Goal: Task Accomplishment & Management: Manage account settings

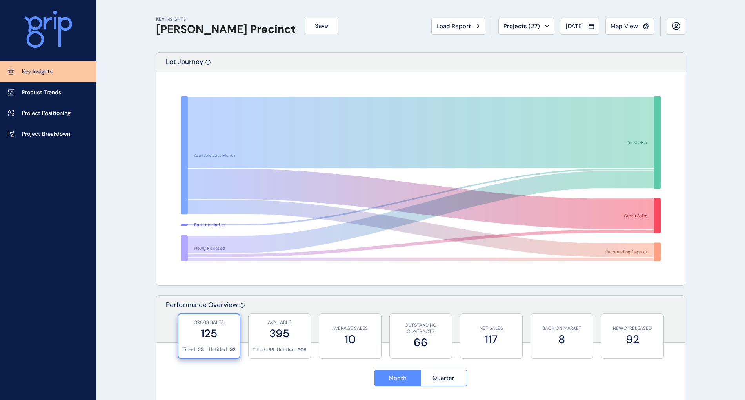
scroll to position [330, 0]
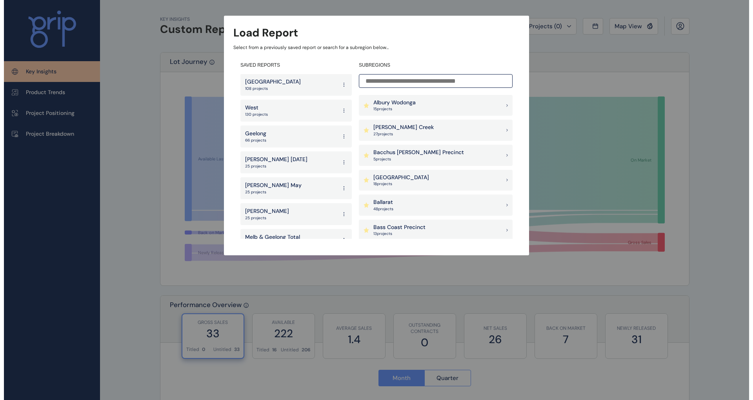
scroll to position [104, 0]
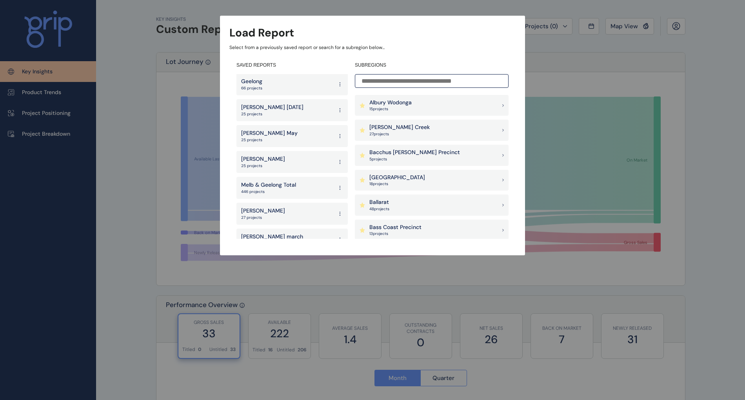
click at [285, 187] on p "Melb & Geelong Total" at bounding box center [268, 185] width 55 height 8
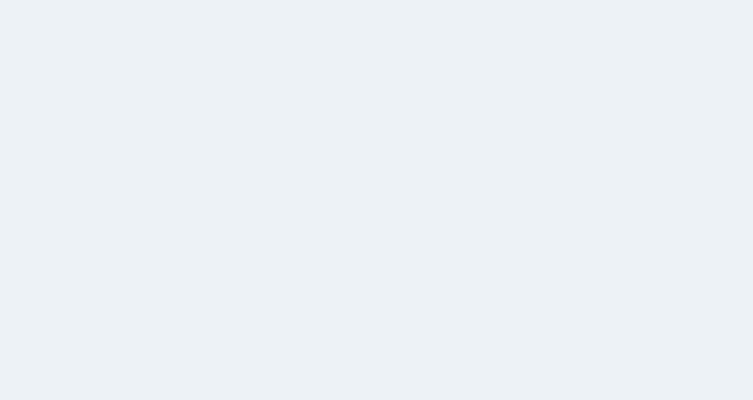
drag, startPoint x: 333, startPoint y: 149, endPoint x: 70, endPoint y: 24, distance: 291.5
click at [334, 149] on html at bounding box center [376, 200] width 753 height 400
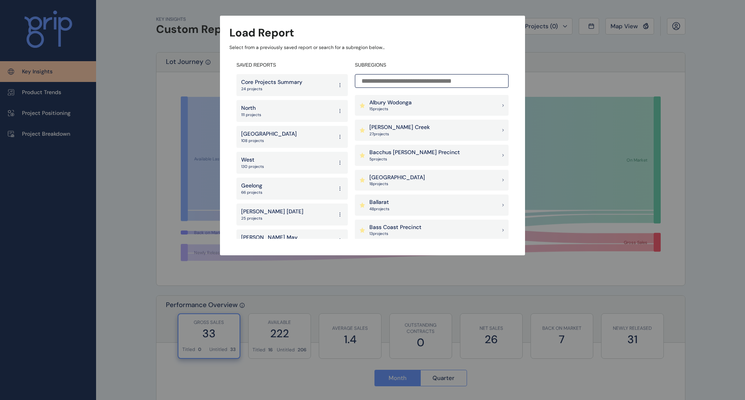
click at [264, 112] on div "North 111 projects" at bounding box center [291, 111] width 111 height 22
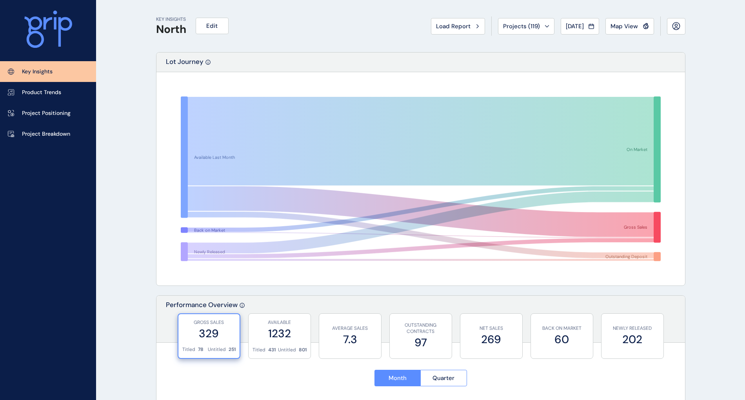
click at [351, 30] on div "KEY INSIGHTS North Edit Load Report Projects ( 119 ) Sep 2025 2025 < > Jan No r…" at bounding box center [420, 26] width 529 height 52
click at [525, 26] on span "Projects ( 119 )" at bounding box center [521, 26] width 37 height 8
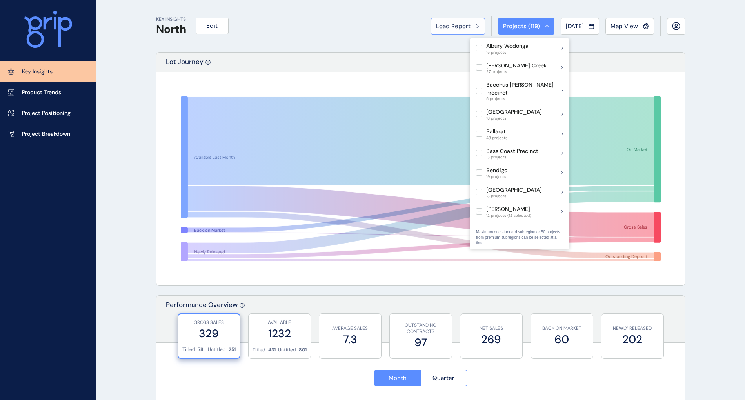
click at [465, 29] on div "Load Report" at bounding box center [458, 26] width 44 height 8
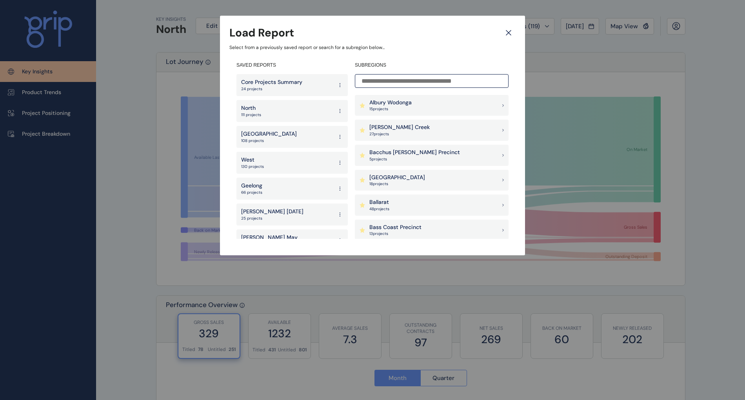
click at [407, 128] on p "Armstrong Creek" at bounding box center [399, 128] width 60 height 8
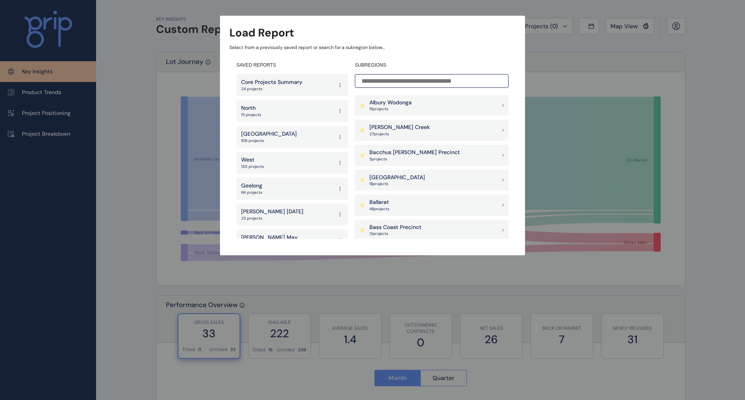
click at [416, 108] on div "Albury Wodonga 15 project s" at bounding box center [432, 105] width 154 height 21
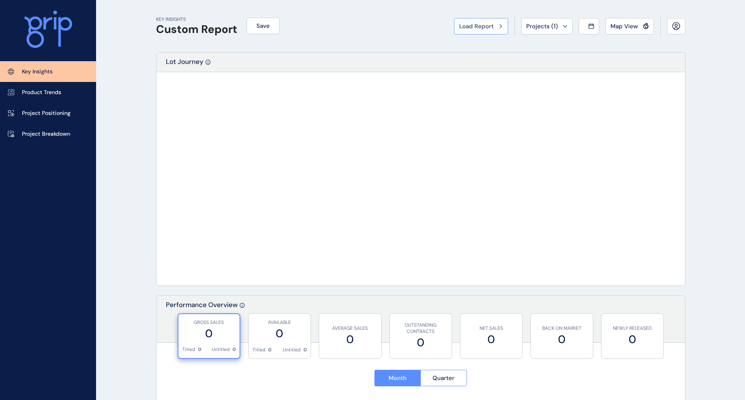
click at [491, 23] on span "Load Report" at bounding box center [476, 26] width 35 height 8
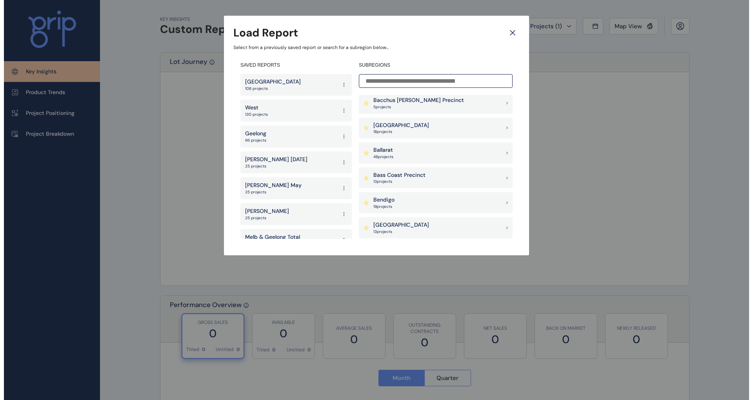
scroll to position [104, 0]
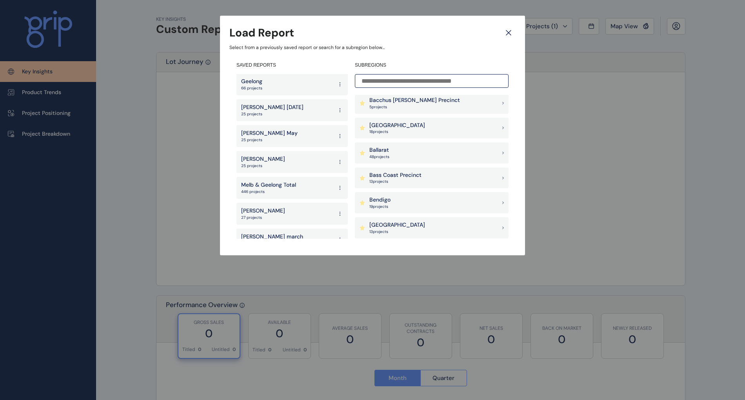
click at [293, 185] on p "Melb & Geelong Total" at bounding box center [268, 185] width 55 height 8
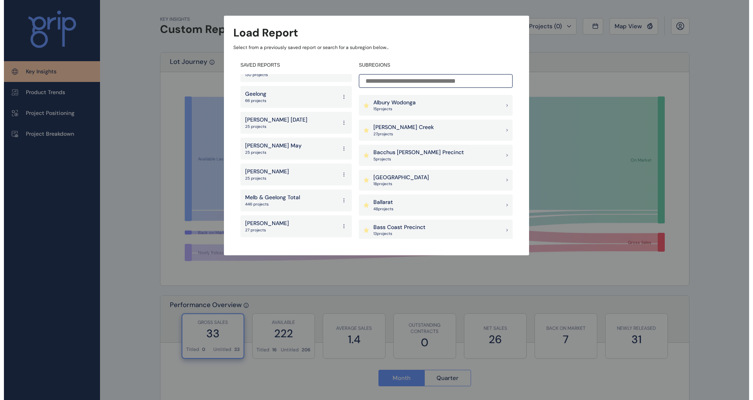
scroll to position [104, 0]
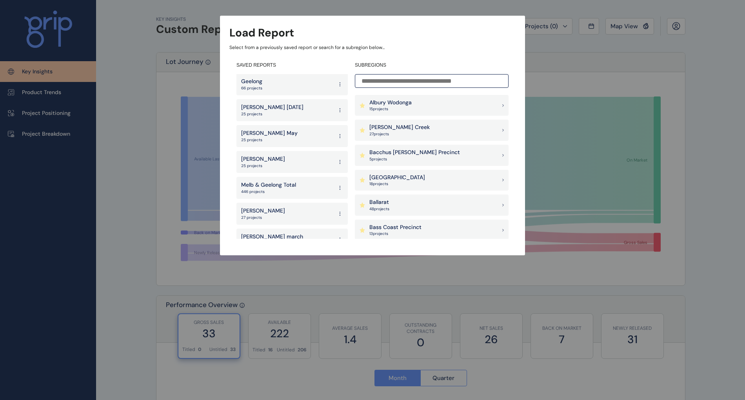
click at [282, 187] on p "Melb & Geelong Total" at bounding box center [268, 185] width 55 height 8
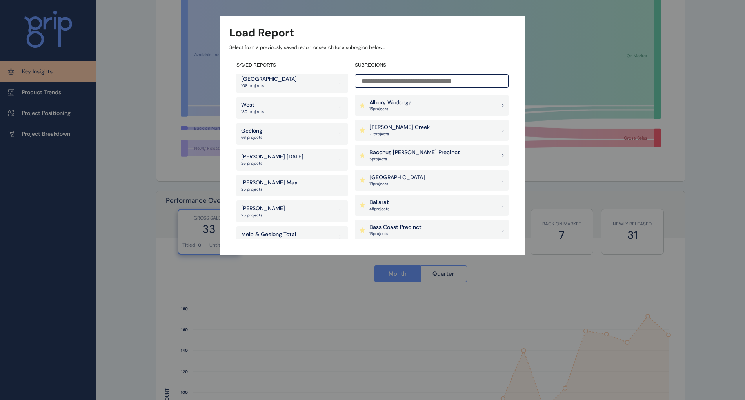
scroll to position [104, 0]
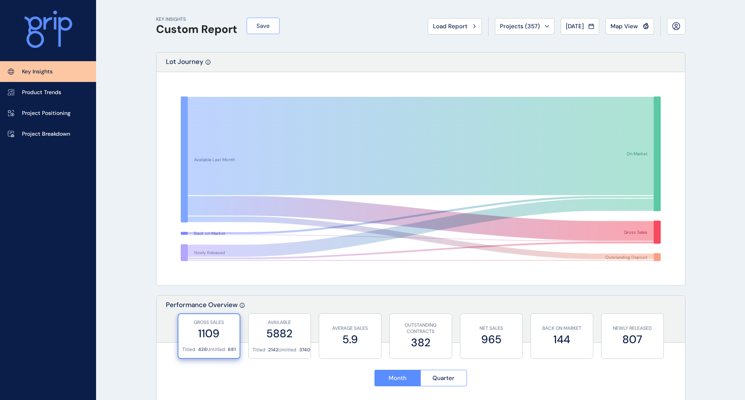
click at [262, 27] on span "Save" at bounding box center [262, 26] width 13 height 8
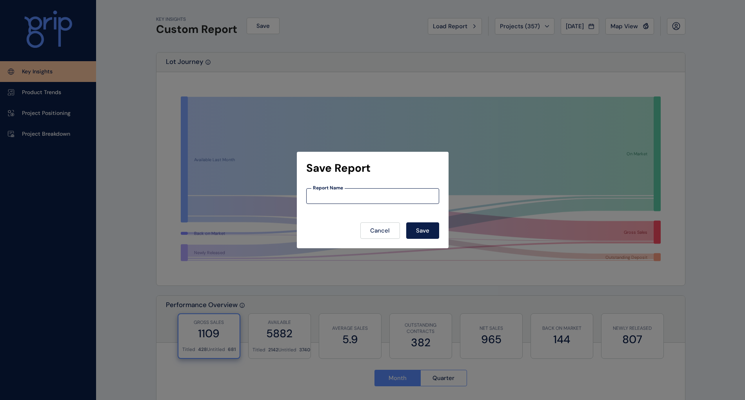
click at [353, 194] on input at bounding box center [373, 196] width 132 height 7
type input "*"
type input "**********"
click at [417, 228] on button "Save" at bounding box center [422, 230] width 33 height 16
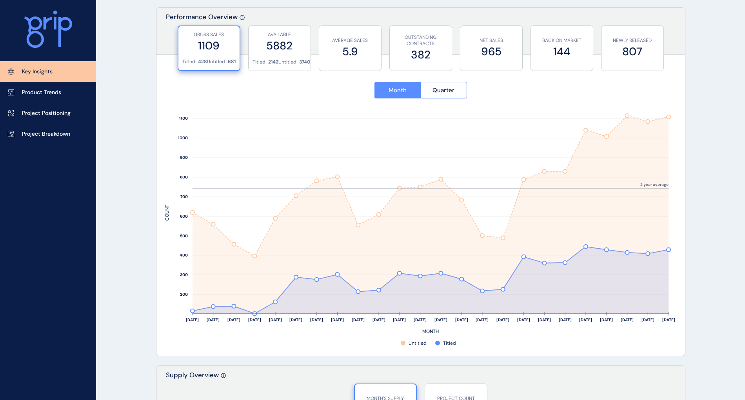
scroll to position [261, 0]
